Goal: Navigation & Orientation: Find specific page/section

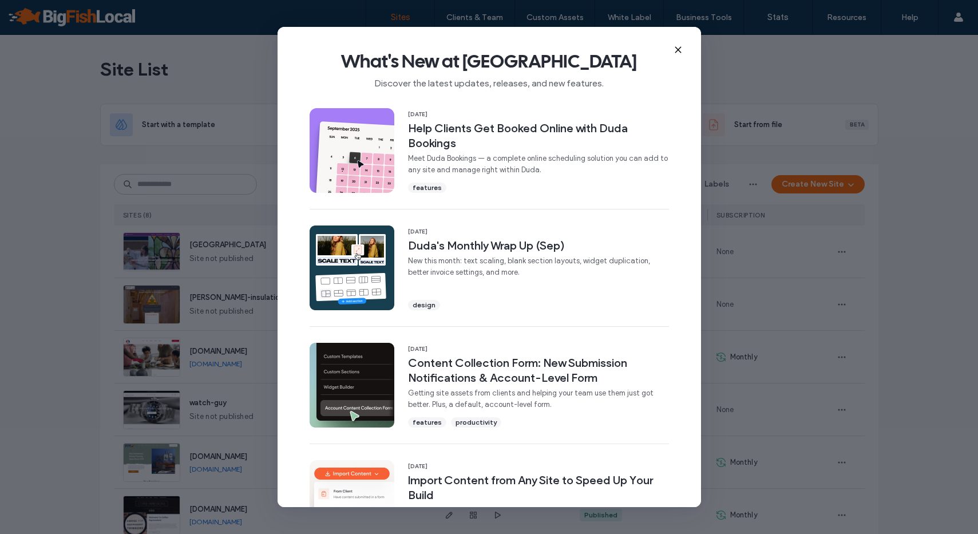
click at [676, 48] on use at bounding box center [677, 49] width 5 height 5
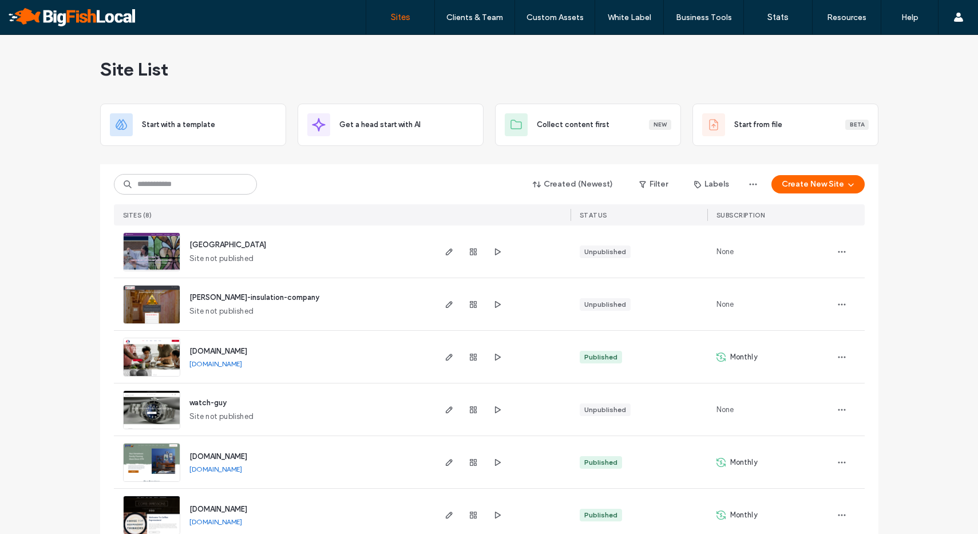
click at [396, 251] on div "harrisburg Site not published" at bounding box center [306, 251] width 253 height 52
click at [445, 253] on icon "button" at bounding box center [449, 251] width 9 height 9
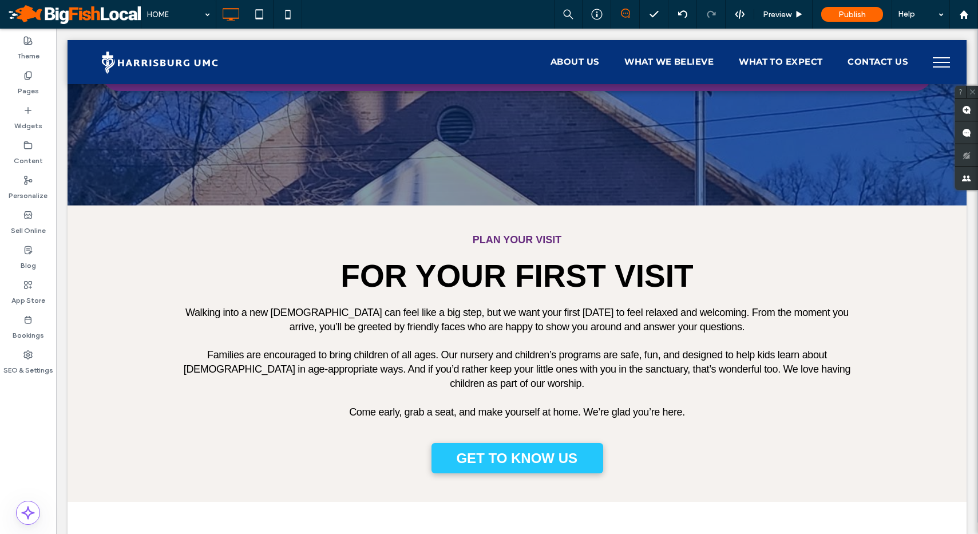
scroll to position [2276, 0]
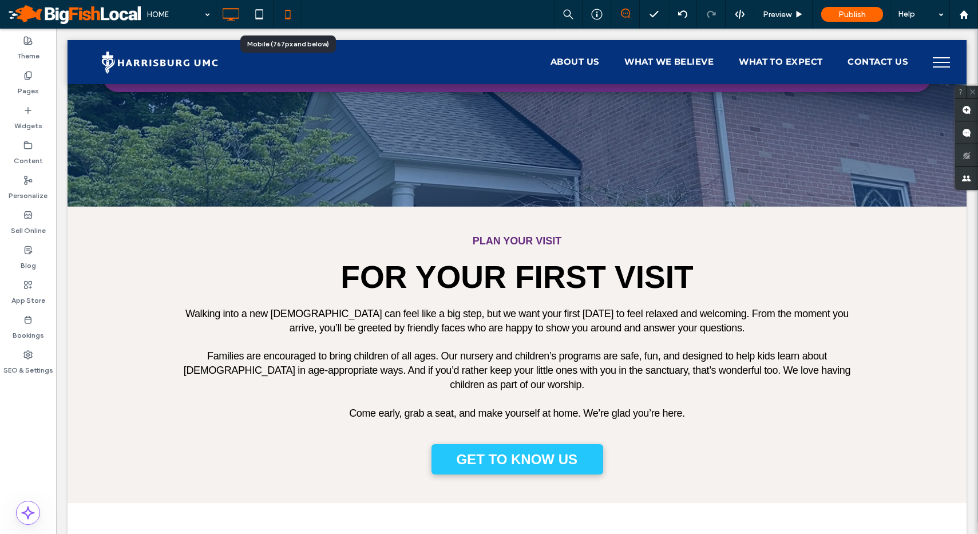
click at [294, 18] on icon at bounding box center [287, 14] width 23 height 23
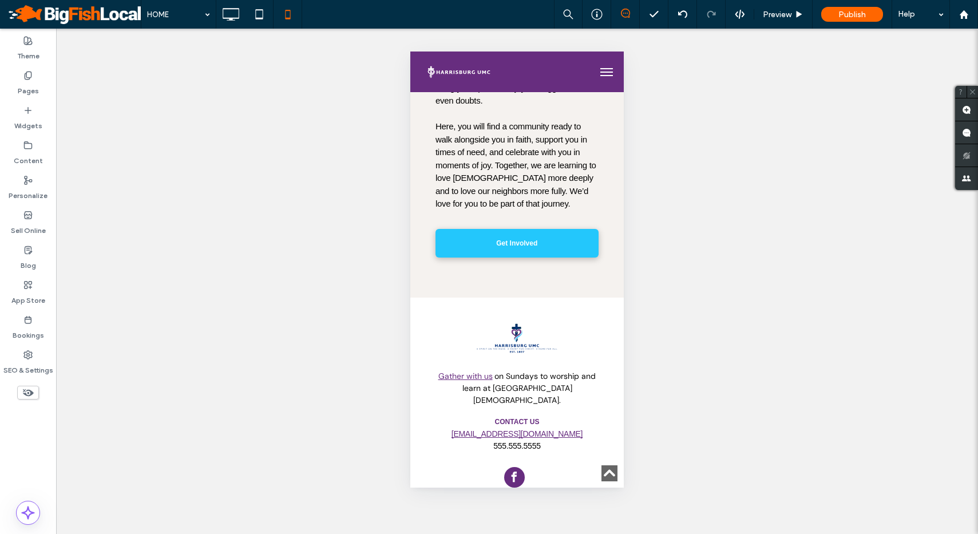
scroll to position [3208, 0]
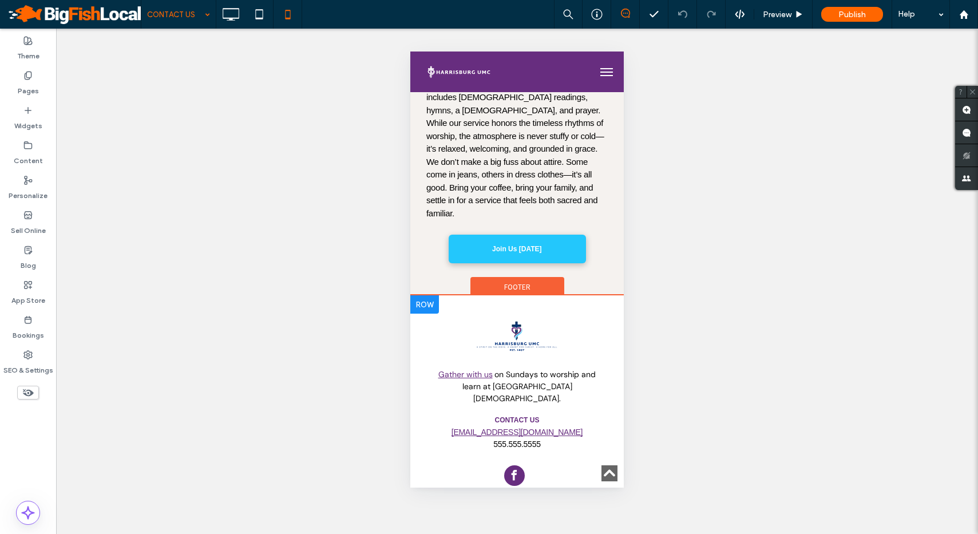
scroll to position [1646, 0]
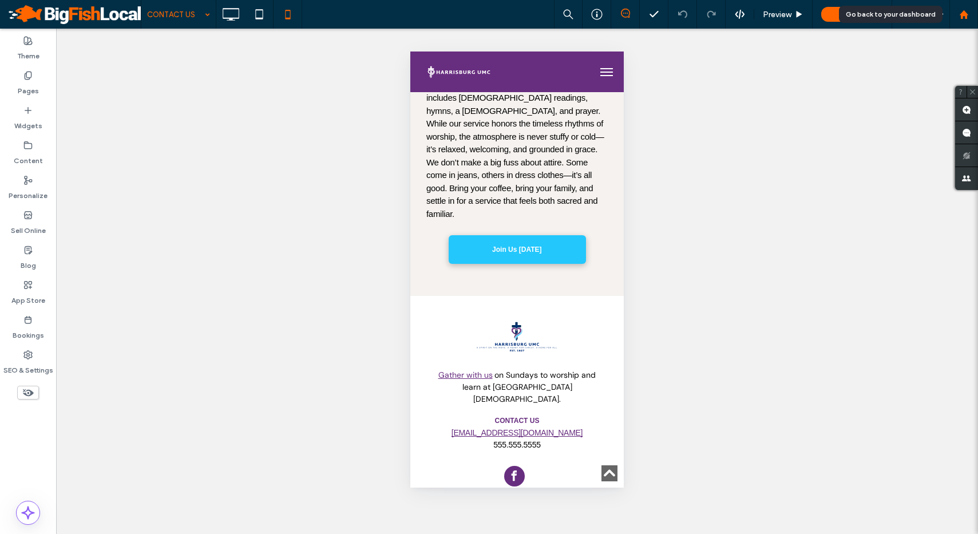
click at [967, 18] on icon at bounding box center [964, 15] width 10 height 10
